Goal: Navigation & Orientation: Find specific page/section

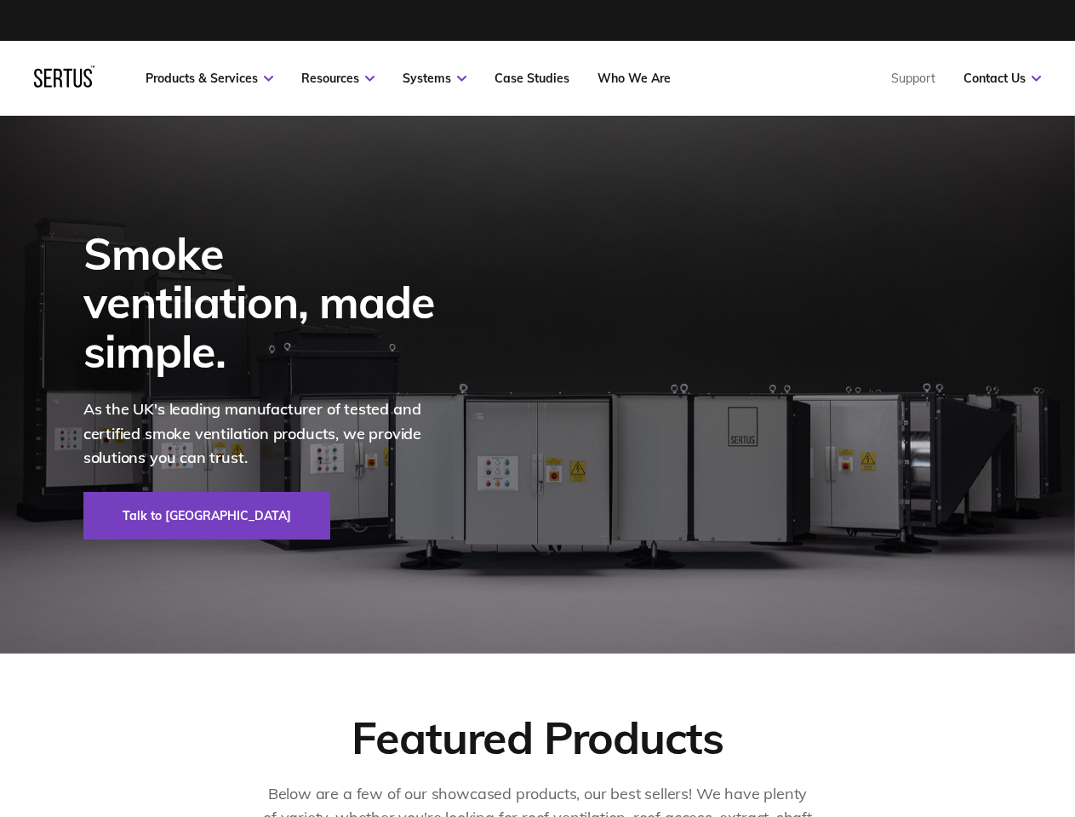
click at [64, 83] on div at bounding box center [64, 79] width 60 height 26
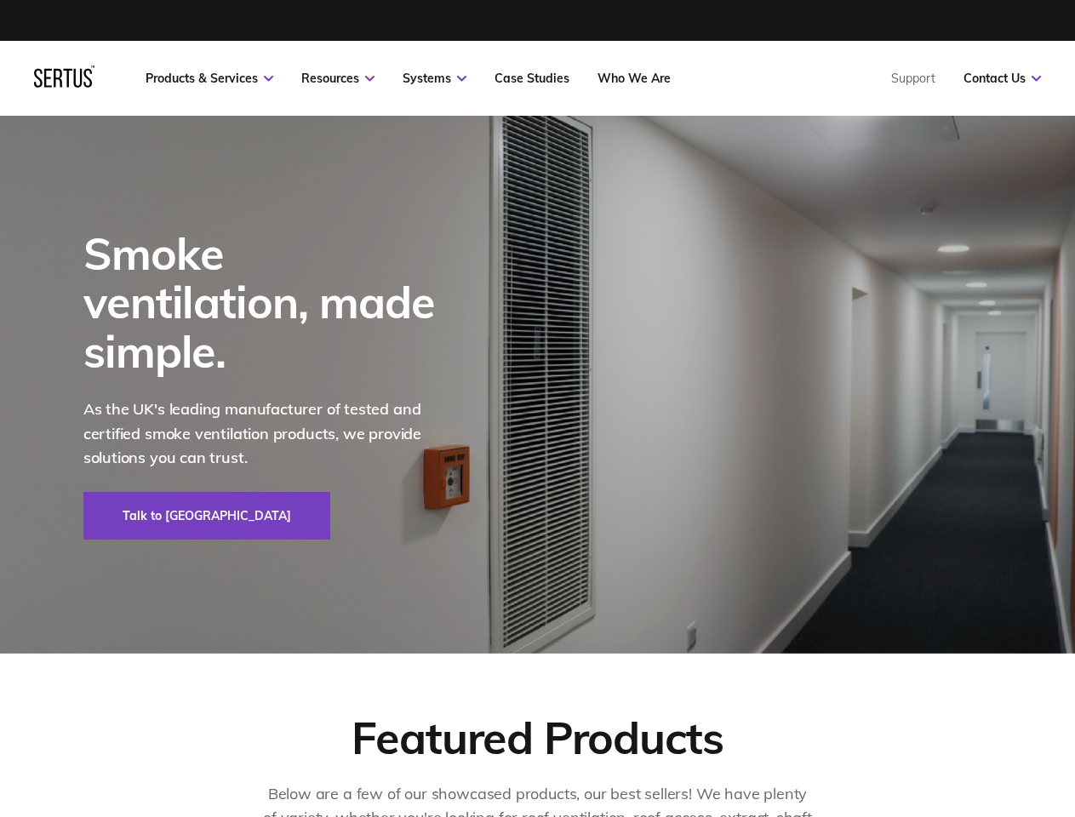
click at [338, 78] on link "Resources" at bounding box center [337, 78] width 73 height 15
click at [434, 78] on link "Systems" at bounding box center [435, 78] width 64 height 15
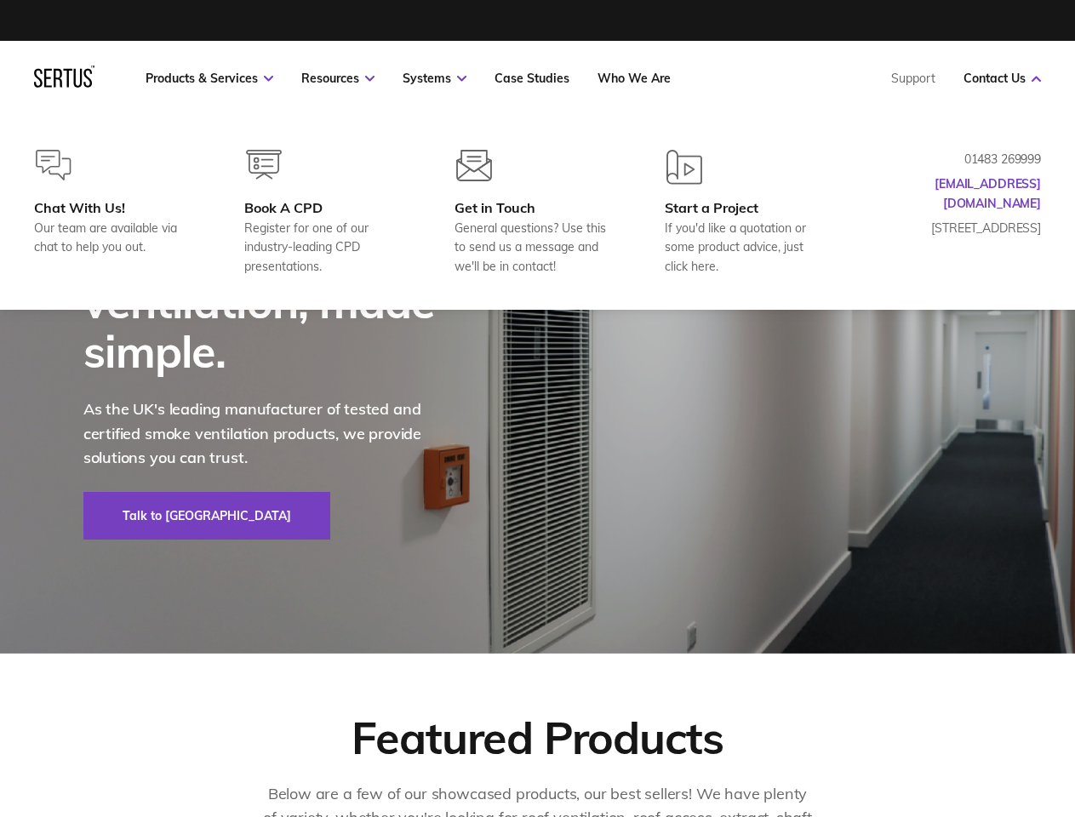
click at [1002, 78] on link "Contact Us" at bounding box center [1002, 78] width 77 height 15
